Goal: Task Accomplishment & Management: Complete application form

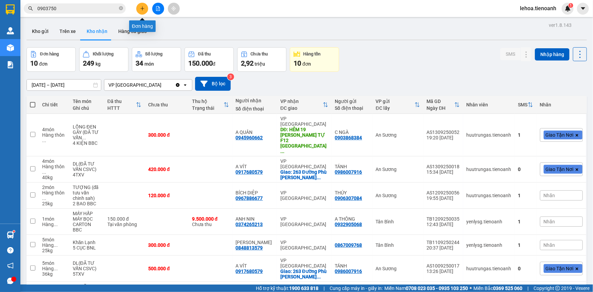
click at [142, 10] on icon "plus" at bounding box center [142, 8] width 0 height 4
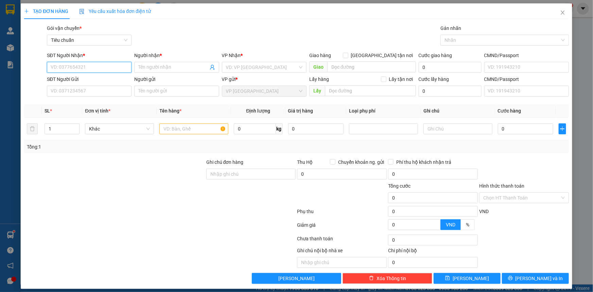
scroll to position [4, 0]
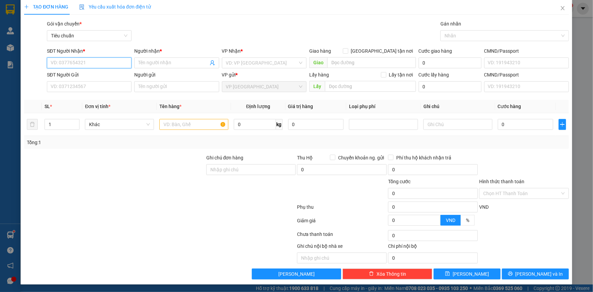
click at [113, 62] on input "SĐT Người Nhận *" at bounding box center [89, 62] width 85 height 11
click at [103, 61] on input "0931252530" at bounding box center [89, 62] width 85 height 11
type input "0"
click at [91, 72] on div "0907739877 - A Hiền" at bounding box center [89, 75] width 76 height 7
type input "0907739877"
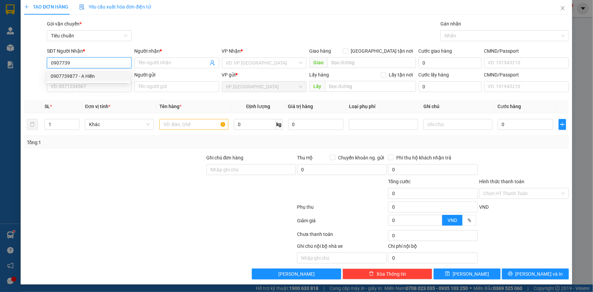
type input "A [DEMOGRAPHIC_DATA]"
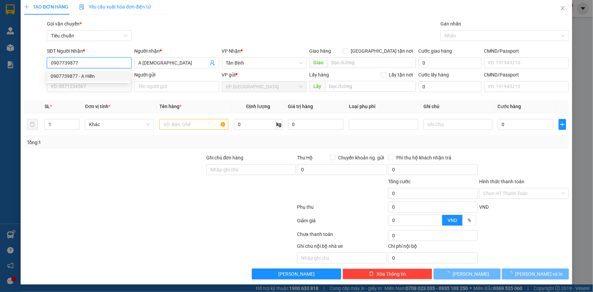
type input "30.000"
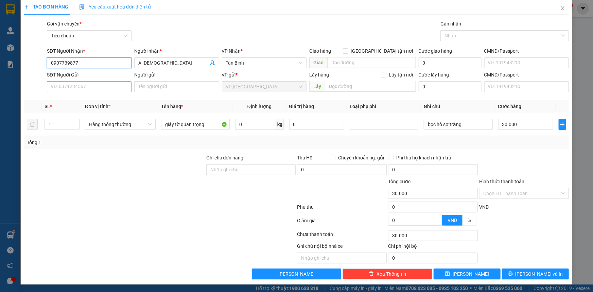
type input "0907739877"
click at [92, 84] on input "SĐT Người Gửi" at bounding box center [89, 86] width 85 height 11
click at [85, 99] on div "0931252530 - C TRANG" at bounding box center [89, 99] width 76 height 7
type input "0931252530"
type input "C TRANG"
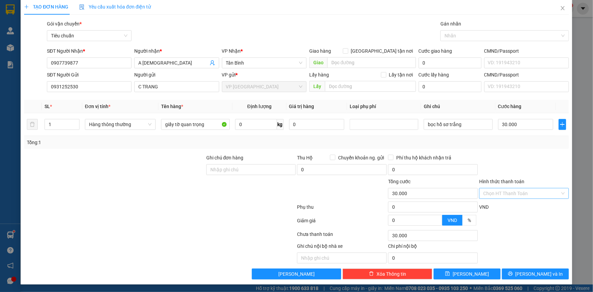
click at [514, 194] on input "Hình thức thanh toán" at bounding box center [521, 193] width 77 height 10
click at [513, 205] on div "Tại văn phòng" at bounding box center [520, 206] width 81 height 7
type input "0"
click at [525, 271] on button "[PERSON_NAME] và In" at bounding box center [535, 274] width 67 height 11
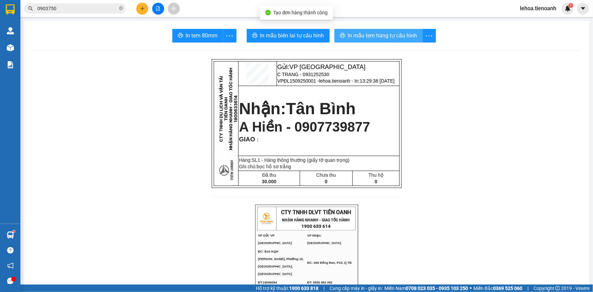
click at [364, 36] on span "In mẫu tem hàng tự cấu hình" at bounding box center [382, 35] width 69 height 8
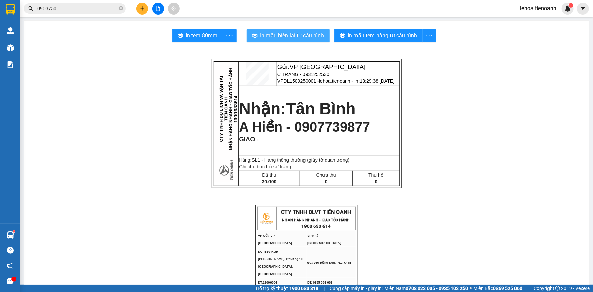
click at [289, 37] on span "In mẫu biên lai tự cấu hình" at bounding box center [292, 35] width 64 height 8
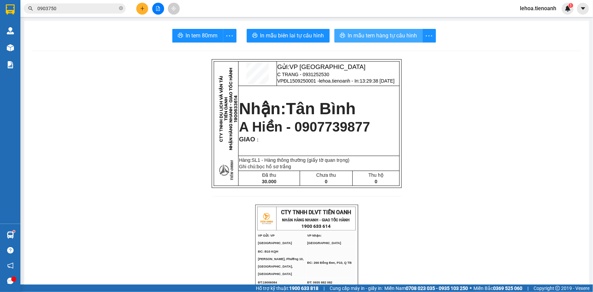
click at [373, 37] on span "In mẫu tem hàng tự cấu hình" at bounding box center [382, 35] width 69 height 8
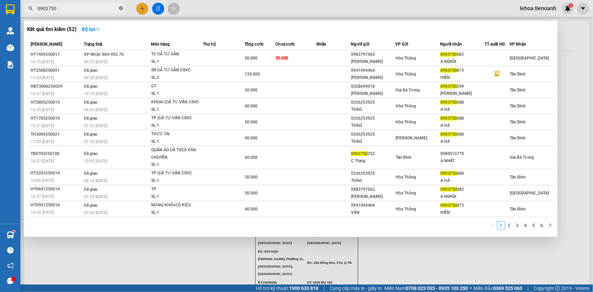
click at [120, 8] on icon "close-circle" at bounding box center [121, 8] width 4 height 4
